Goal: Browse casually: Explore the website without a specific task or goal

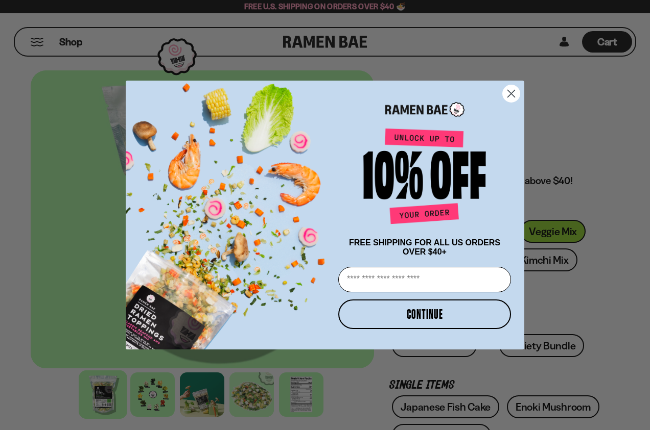
click at [510, 87] on circle "Close dialog" at bounding box center [510, 93] width 17 height 17
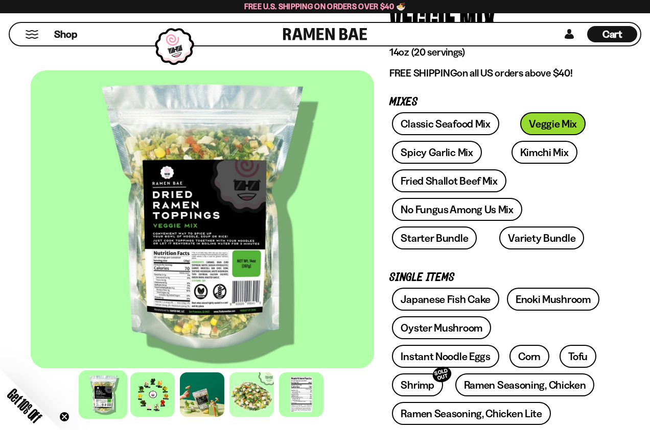
scroll to position [110, 0]
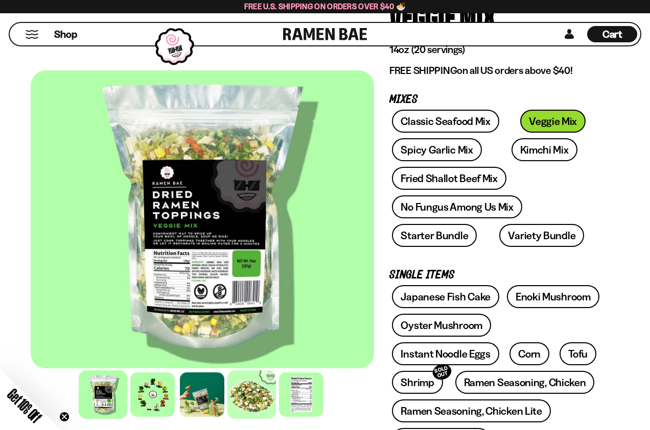
click at [248, 397] on div at bounding box center [252, 395] width 49 height 49
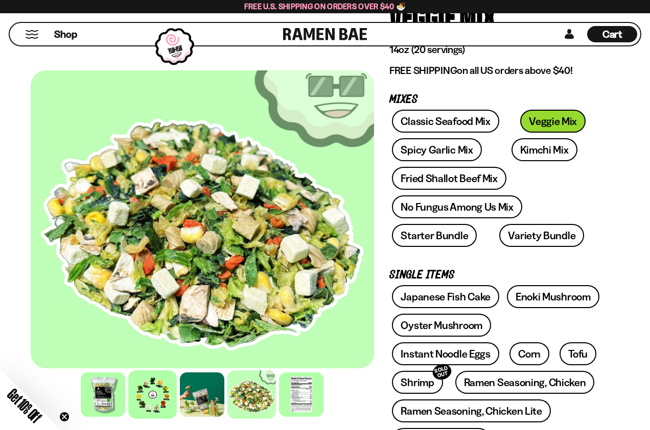
click at [157, 394] on div at bounding box center [153, 395] width 49 height 49
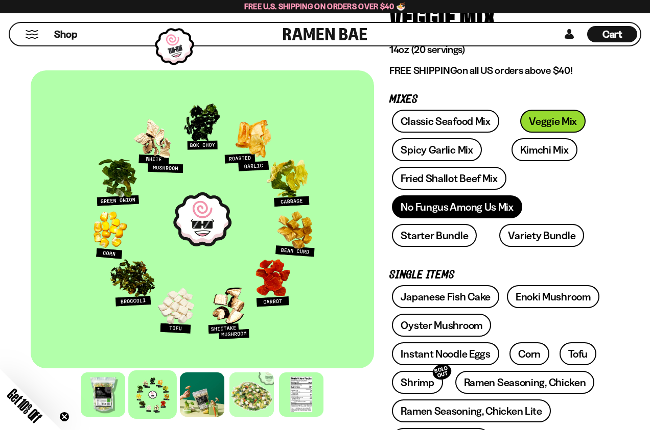
click at [429, 207] on link "No Fungus Among Us Mix" at bounding box center [457, 207] width 130 height 23
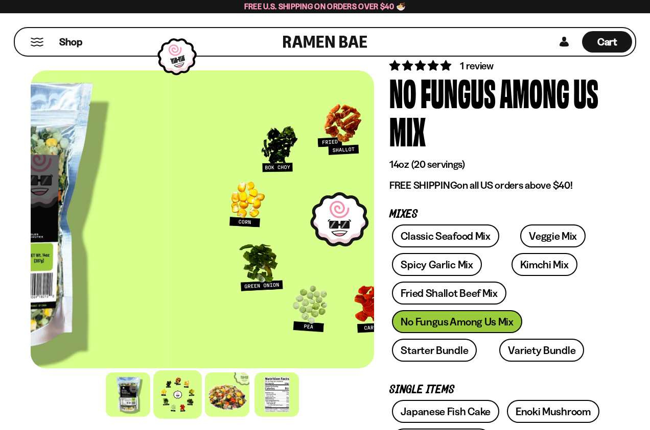
scroll to position [34, 0]
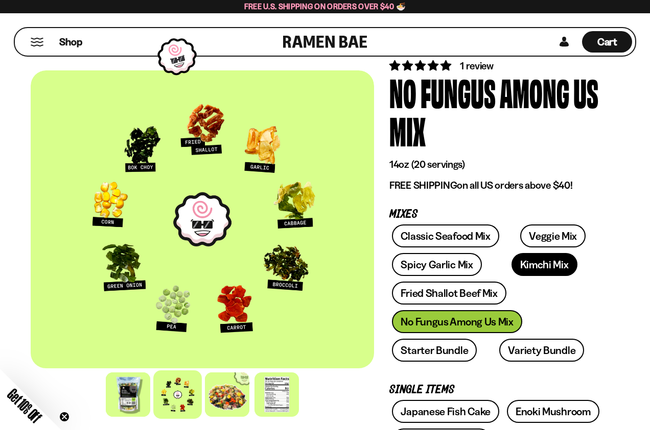
click at [524, 270] on link "Kimchi Mix" at bounding box center [544, 264] width 66 height 23
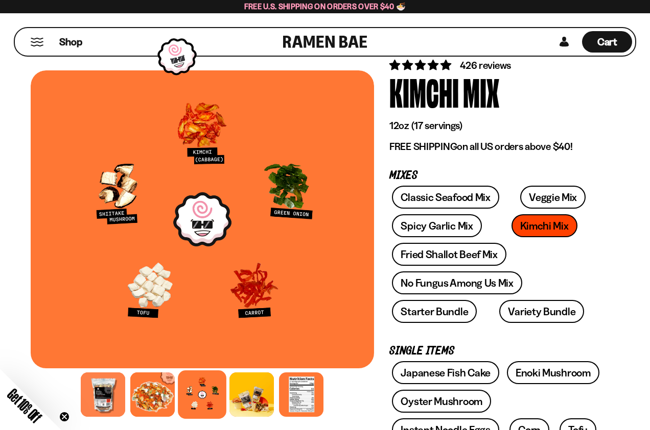
scroll to position [48, 0]
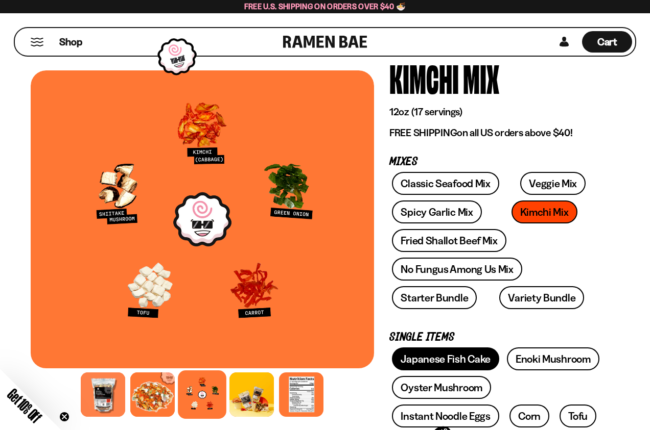
click at [440, 355] on link "Japanese Fish Cake" at bounding box center [445, 359] width 107 height 23
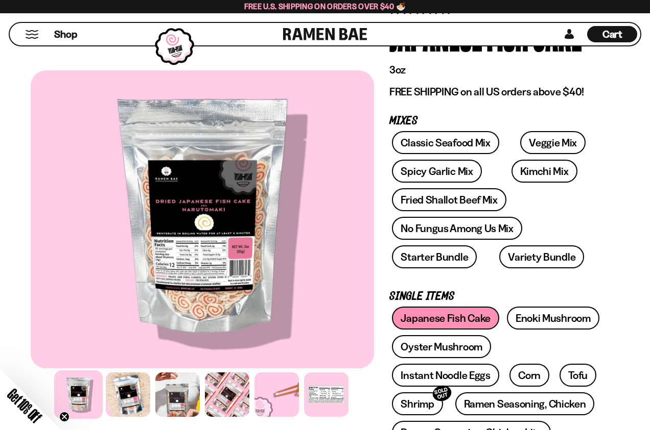
scroll to position [86, 0]
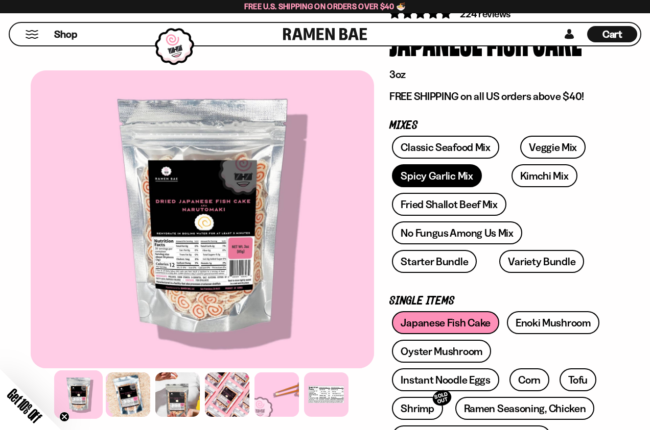
click at [444, 181] on link "Spicy Garlic Mix" at bounding box center [436, 175] width 89 height 23
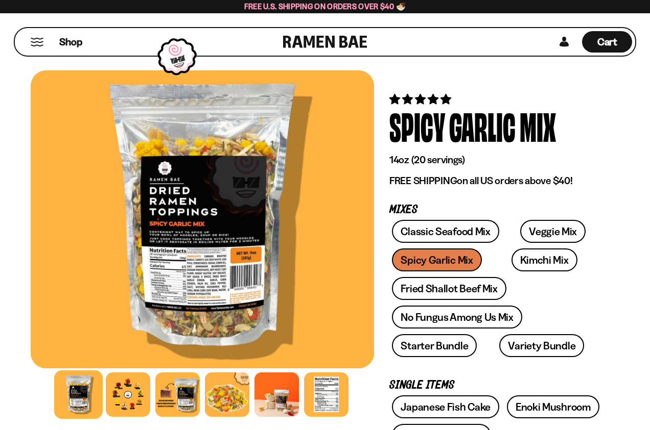
click at [128, 392] on div at bounding box center [128, 395] width 44 height 44
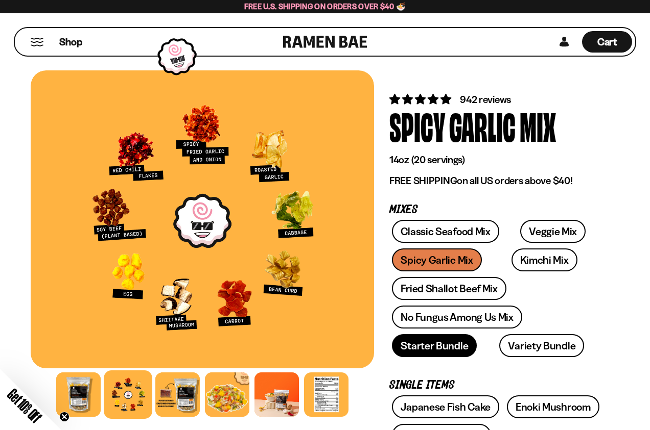
click at [462, 346] on link "Starter Bundle" at bounding box center [434, 345] width 85 height 23
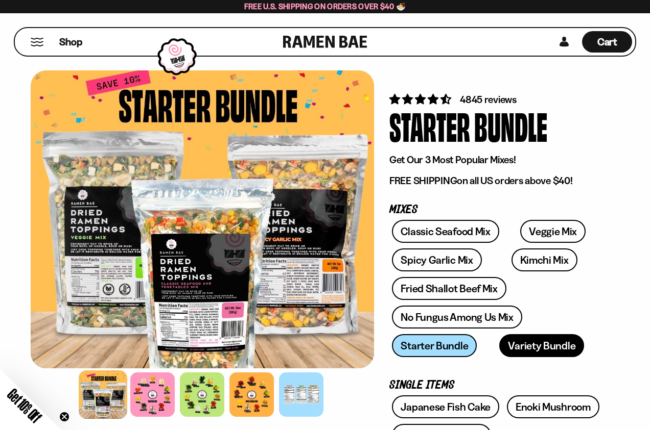
click at [523, 344] on link "Variety Bundle" at bounding box center [541, 345] width 85 height 23
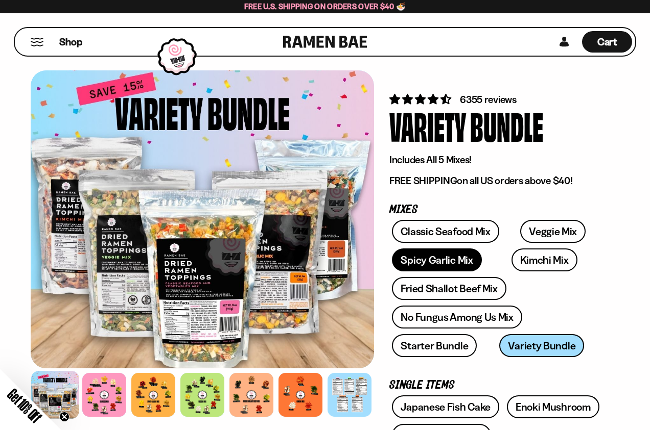
click at [438, 259] on link "Spicy Garlic Mix" at bounding box center [436, 260] width 89 height 23
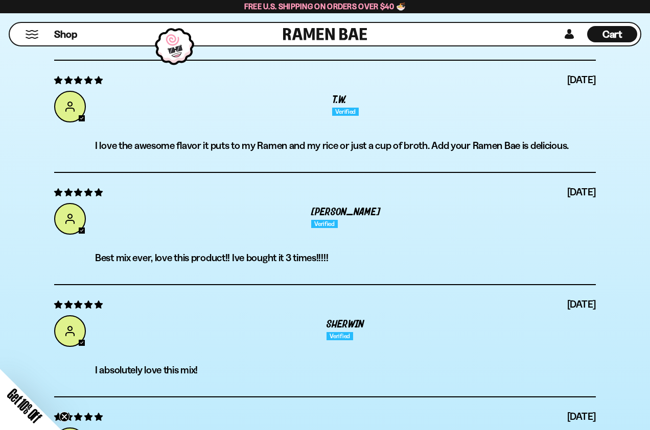
scroll to position [3699, 0]
